Goal: Subscribe to service/newsletter

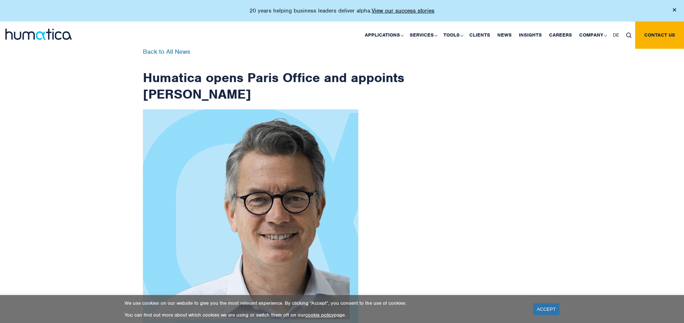
scroll to position [1145, 0]
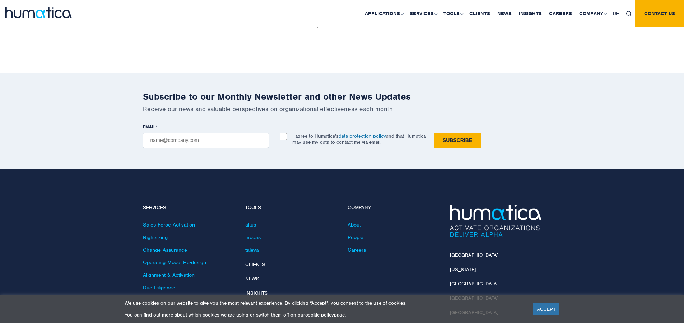
checkbox input "true"
type input "[EMAIL_ADDRESS][DOMAIN_NAME]"
click at [434, 133] on input "Subscribe" at bounding box center [457, 140] width 47 height 15
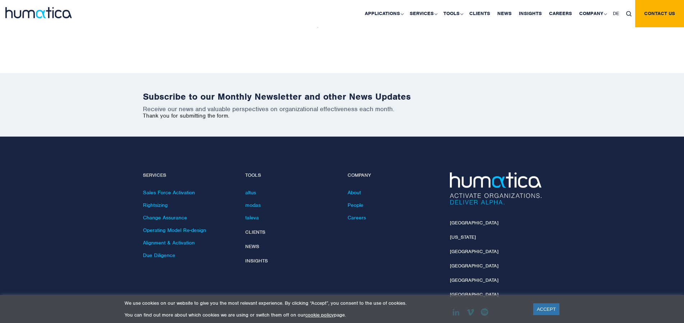
scroll to position [1113, 0]
